Goal: Information Seeking & Learning: Learn about a topic

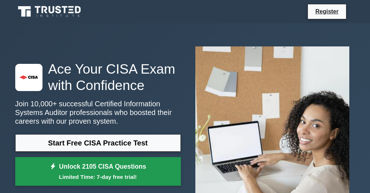
click at [131, 168] on link "Unlock 2105 CISA Questions Limited Time: 7-day free trial!" at bounding box center [97, 171] width 165 height 29
click at [90, 169] on link "Unlock 2105 CISA Questions Limited Time: 7-day free trial!" at bounding box center [97, 171] width 165 height 29
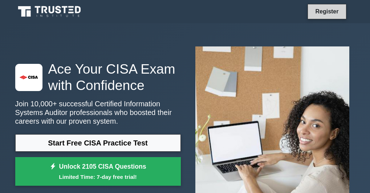
click at [326, 15] on link "Register" at bounding box center [326, 11] width 32 height 9
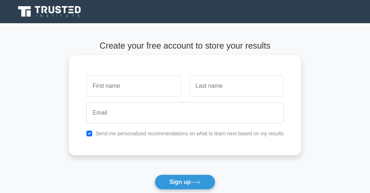
click at [101, 85] on input "text" at bounding box center [133, 85] width 94 height 21
type input "lit"
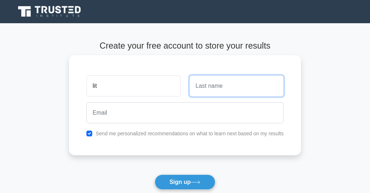
click at [212, 82] on input "text" at bounding box center [236, 85] width 94 height 21
type input "l;5r"
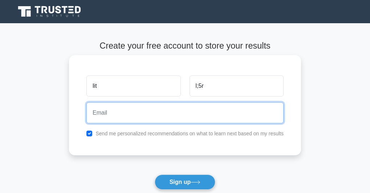
click at [247, 118] on input "email" at bounding box center [184, 112] width 197 height 21
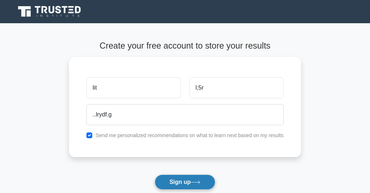
click at [177, 182] on button "Sign up" at bounding box center [184, 181] width 61 height 15
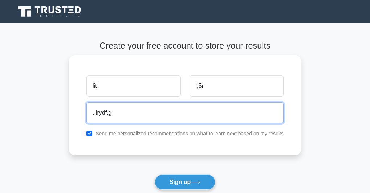
click at [176, 115] on input "..lrydf.g" at bounding box center [184, 112] width 197 height 21
type input "."
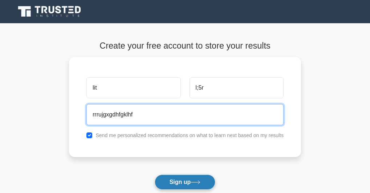
type input "rrrujgxgdhfgklhf"
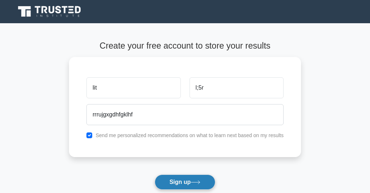
click at [166, 178] on button "Sign up" at bounding box center [184, 181] width 61 height 15
click at [190, 184] on button "Sign up" at bounding box center [184, 181] width 61 height 15
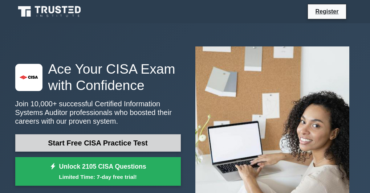
click at [106, 136] on link "Start Free CISA Practice Test" at bounding box center [97, 142] width 165 height 17
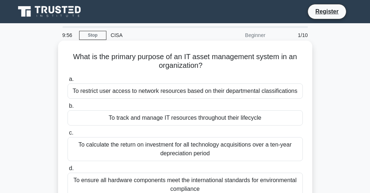
click at [188, 101] on div "a. To restrict user access to network resources based on their departmental cla…" at bounding box center [185, 135] width 244 height 125
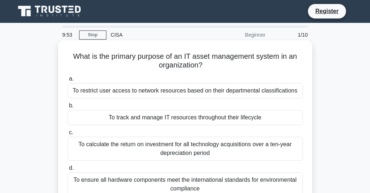
click at [176, 114] on div "To track and manage IT resources throughout their lifecycle" at bounding box center [184, 117] width 235 height 15
click at [67, 108] on input "b. To track and manage IT resources throughout their lifecycle" at bounding box center [67, 105] width 0 height 5
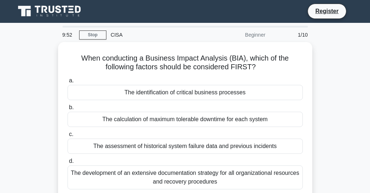
scroll to position [0, 0]
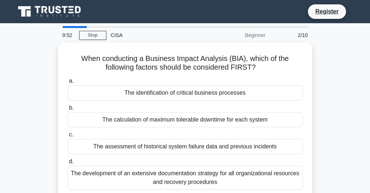
click at [176, 114] on div "The calculation of maximum tolerable downtime for each system" at bounding box center [184, 119] width 235 height 15
click at [67, 110] on input "b. The calculation of maximum tolerable downtime for each system" at bounding box center [67, 108] width 0 height 5
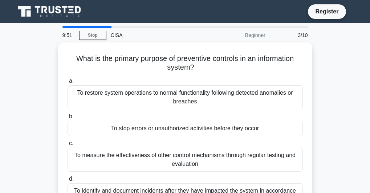
click at [176, 114] on label "b. To stop errors or unauthorized activities before they occur" at bounding box center [184, 124] width 235 height 24
click at [67, 114] on input "b. To stop errors or unauthorized activities before they occur" at bounding box center [67, 116] width 0 height 5
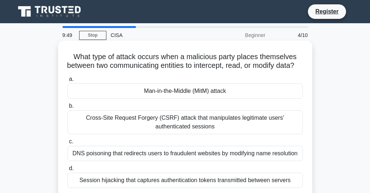
click at [184, 161] on div "DNS poisoning that redirects users to fraudulent websites by modifying name res…" at bounding box center [184, 153] width 235 height 15
click at [67, 144] on input "c. DNS poisoning that redirects users to fraudulent websites by modifying name …" at bounding box center [67, 141] width 0 height 5
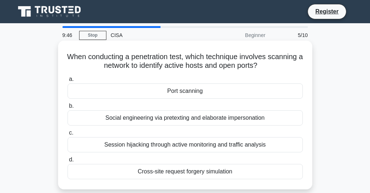
click at [180, 96] on div "Port scanning" at bounding box center [184, 90] width 235 height 15
click at [67, 82] on input "a. Port scanning" at bounding box center [67, 79] width 0 height 5
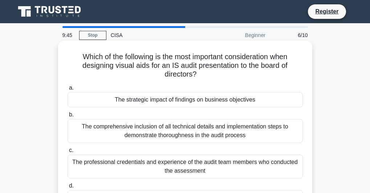
click at [182, 163] on div "The professional credentials and experience of the audit team members who condu…" at bounding box center [184, 166] width 235 height 24
click at [67, 153] on input "c. The professional credentials and experience of the audit team members who co…" at bounding box center [67, 150] width 0 height 5
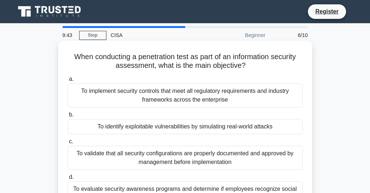
click at [254, 124] on div "To identify exploitable vulnerabilities by simulating real-world attacks" at bounding box center [184, 126] width 235 height 15
click at [67, 117] on input "b. To identify exploitable vulnerabilities by simulating real-world attacks" at bounding box center [67, 114] width 0 height 5
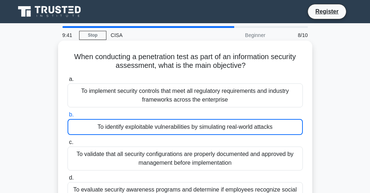
click at [191, 93] on div "To implement security controls that meet all regulatory requirements and indust…" at bounding box center [184, 95] width 235 height 24
click at [67, 82] on input "a. To implement security controls that meet all regulatory requirements and ind…" at bounding box center [67, 79] width 0 height 5
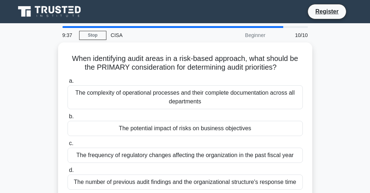
click at [211, 185] on div "The number of previous audit findings and the organizational structure's respon…" at bounding box center [184, 181] width 235 height 15
click at [67, 173] on input "d. The number of previous audit findings and the organizational structure's res…" at bounding box center [67, 170] width 0 height 5
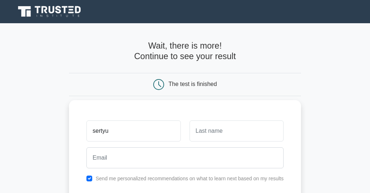
type input "sertyu"
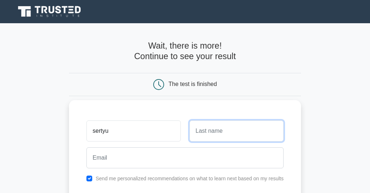
click at [206, 128] on input "text" at bounding box center [236, 130] width 94 height 21
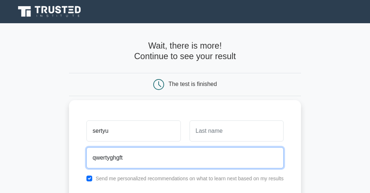
type input "qwertyghgft"
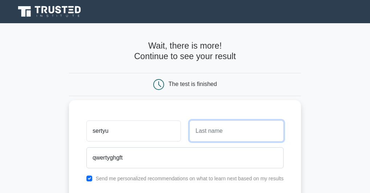
click at [206, 130] on input "text" at bounding box center [236, 130] width 94 height 21
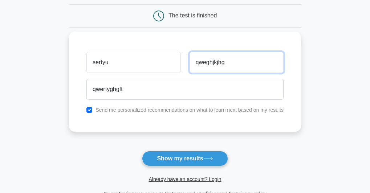
scroll to position [70, 0]
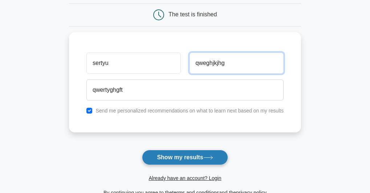
type input "qweghjkjhg"
click at [175, 159] on button "Show my results" at bounding box center [185, 157] width 86 height 15
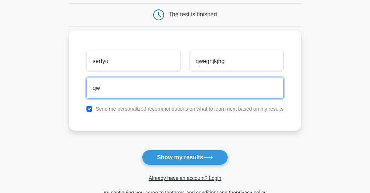
type input "q"
